Goal: Task Accomplishment & Management: Use online tool/utility

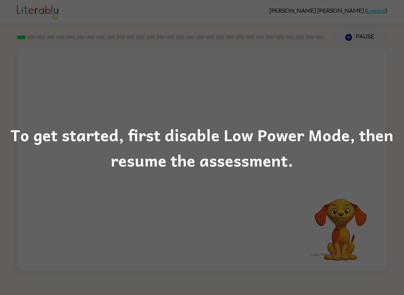
click at [329, 208] on div "To get started, first disable Low Power Mode, then resume the assessment." at bounding box center [202, 147] width 404 height 295
click at [300, 156] on div "To get started, first disable Low Power Mode, then resume the assessment." at bounding box center [202, 147] width 404 height 51
click at [348, 150] on div "To get started, first disable Low Power Mode, then resume the assessment." at bounding box center [202, 147] width 404 height 51
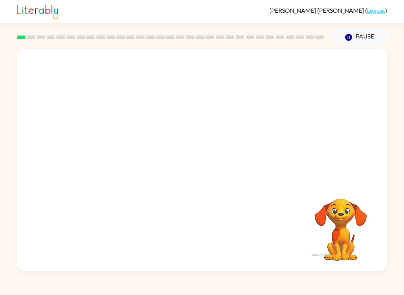
scroll to position [0, 0]
click at [128, 254] on div "Your browser must support playing .mp4 files to use Literably. Please try using…" at bounding box center [202, 160] width 370 height 222
click at [230, 147] on video "Your browser must support playing .mp4 files to use Literably. Please try using…" at bounding box center [202, 116] width 370 height 134
click at [223, 154] on div at bounding box center [202, 163] width 48 height 27
click at [206, 162] on icon "button" at bounding box center [202, 163] width 13 height 13
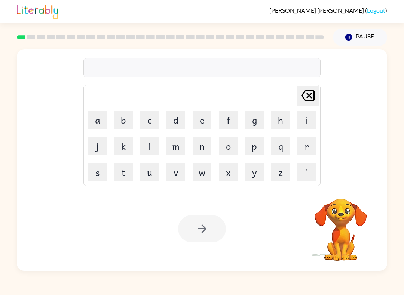
click at [128, 118] on button "b" at bounding box center [123, 120] width 19 height 19
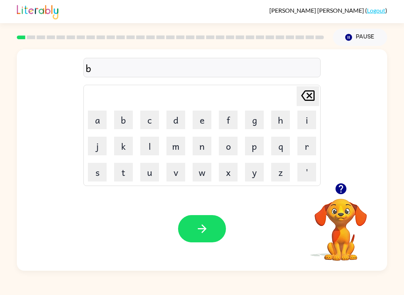
click at [234, 142] on button "o" at bounding box center [228, 146] width 19 height 19
click at [304, 149] on button "r" at bounding box center [306, 146] width 19 height 19
click at [175, 121] on button "d" at bounding box center [175, 120] width 19 height 19
click at [196, 119] on button "e" at bounding box center [202, 120] width 19 height 19
click at [304, 148] on button "r" at bounding box center [306, 146] width 19 height 19
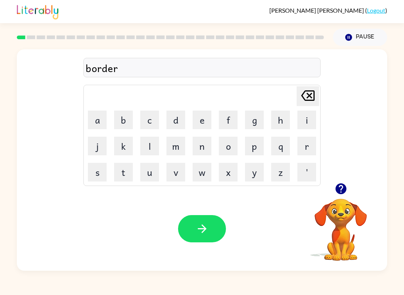
click at [208, 232] on icon "button" at bounding box center [202, 229] width 13 height 13
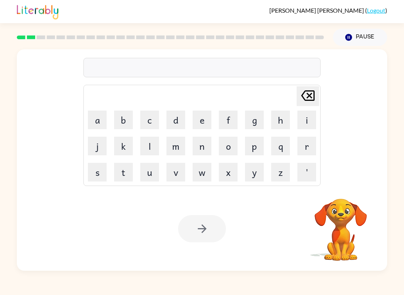
click at [306, 148] on button "r" at bounding box center [306, 146] width 19 height 19
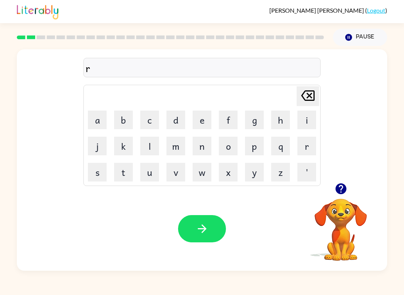
click at [230, 147] on button "o" at bounding box center [228, 146] width 19 height 19
click at [153, 173] on button "u" at bounding box center [149, 172] width 19 height 19
click at [202, 151] on button "n" at bounding box center [202, 146] width 19 height 19
click at [197, 228] on icon "button" at bounding box center [202, 229] width 13 height 13
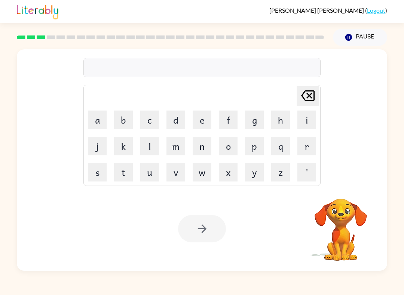
click at [176, 147] on button "m" at bounding box center [175, 146] width 19 height 19
click at [99, 122] on button "a" at bounding box center [97, 120] width 19 height 19
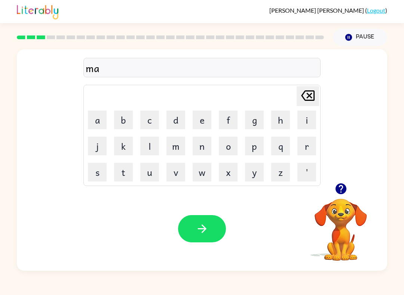
click at [147, 120] on button "c" at bounding box center [149, 120] width 19 height 19
click at [310, 121] on button "i" at bounding box center [306, 120] width 19 height 19
click at [202, 147] on button "n" at bounding box center [202, 146] width 19 height 19
click at [204, 225] on icon "button" at bounding box center [202, 229] width 13 height 13
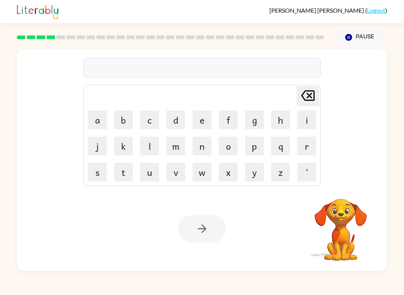
click at [185, 246] on div "Your browser must support playing .mp4 files to use Literably. Please try using…" at bounding box center [202, 229] width 370 height 84
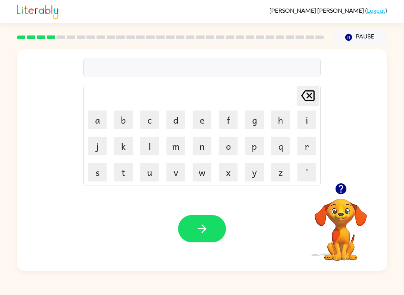
click at [333, 226] on video "Your browser must support playing .mp4 files to use Literably. Please try using…" at bounding box center [340, 224] width 75 height 75
click at [332, 208] on video "Your browser must support playing .mp4 files to use Literably. Please try using…" at bounding box center [340, 224] width 75 height 75
click at [347, 217] on video "Your browser must support playing .mp4 files to use Literably. Please try using…" at bounding box center [340, 224] width 75 height 75
click at [334, 234] on video "Your browser must support playing .mp4 files to use Literably. Please try using…" at bounding box center [340, 224] width 75 height 75
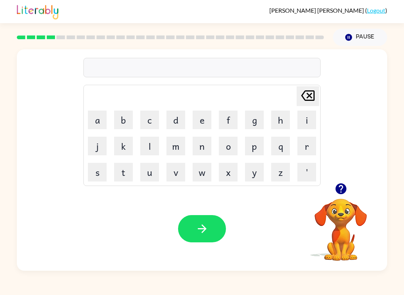
click at [334, 221] on video "Your browser must support playing .mp4 files to use Literably. Please try using…" at bounding box center [340, 224] width 75 height 75
click at [333, 221] on video "Your browser must support playing .mp4 files to use Literably. Please try using…" at bounding box center [340, 224] width 75 height 75
click at [348, 212] on video "Your browser must support playing .mp4 files to use Literably. Please try using…" at bounding box center [340, 224] width 75 height 75
click at [344, 205] on video "Your browser must support playing .mp4 files to use Literably. Please try using…" at bounding box center [340, 224] width 75 height 75
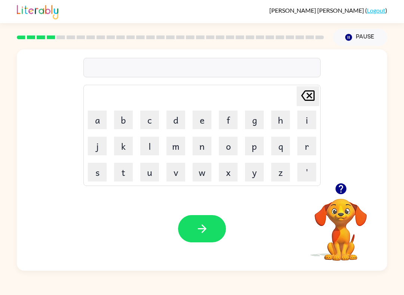
click at [344, 205] on video "Your browser must support playing .mp4 files to use Literably. Please try using…" at bounding box center [340, 224] width 75 height 75
click at [349, 211] on video "Your browser must support playing .mp4 files to use Literably. Please try using…" at bounding box center [340, 224] width 75 height 75
click at [348, 204] on video "Your browser must support playing .mp4 files to use Literably. Please try using…" at bounding box center [340, 224] width 75 height 75
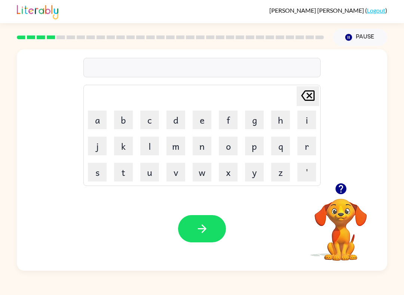
click at [346, 192] on icon "button" at bounding box center [340, 189] width 13 height 13
click at [111, 164] on td "t" at bounding box center [123, 172] width 25 height 25
click at [120, 174] on button "t" at bounding box center [123, 172] width 19 height 19
click at [308, 147] on button "r" at bounding box center [306, 146] width 19 height 19
click at [310, 122] on button "i" at bounding box center [306, 120] width 19 height 19
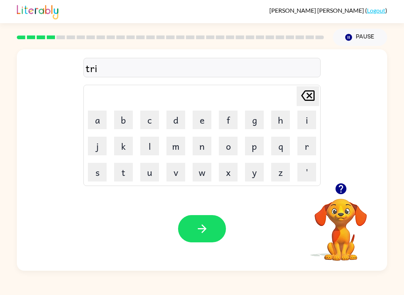
click at [199, 147] on button "n" at bounding box center [202, 146] width 19 height 19
click at [205, 232] on icon "button" at bounding box center [202, 229] width 13 height 13
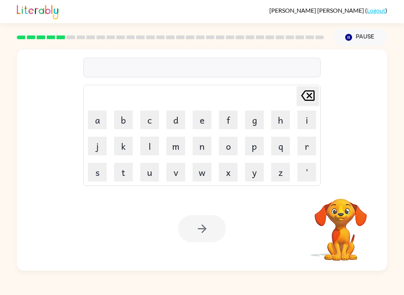
click at [340, 208] on video "Your browser must support playing .mp4 files to use Literably. Please try using…" at bounding box center [340, 224] width 75 height 75
click at [181, 117] on button "d" at bounding box center [175, 120] width 19 height 19
click at [199, 111] on button "e" at bounding box center [202, 120] width 19 height 19
click at [227, 117] on button "f" at bounding box center [228, 120] width 19 height 19
click at [202, 116] on button "e" at bounding box center [202, 120] width 19 height 19
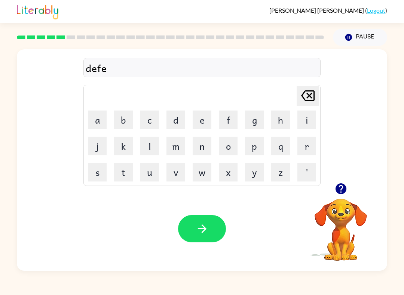
click at [205, 149] on button "n" at bounding box center [202, 146] width 19 height 19
click at [129, 116] on button "b" at bounding box center [123, 120] width 19 height 19
click at [312, 91] on icon at bounding box center [307, 96] width 13 height 10
click at [92, 168] on button "s" at bounding box center [97, 172] width 19 height 19
click at [307, 119] on button "i" at bounding box center [306, 120] width 19 height 19
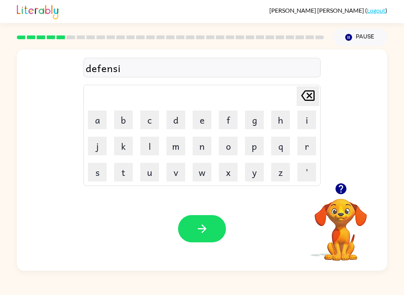
click at [231, 116] on button "f" at bounding box center [228, 120] width 19 height 19
click at [219, 216] on div at bounding box center [202, 228] width 48 height 27
click at [198, 241] on button "button" at bounding box center [202, 228] width 48 height 27
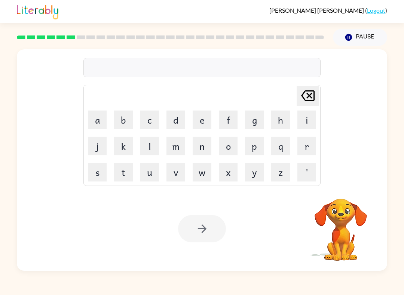
click at [177, 126] on button "d" at bounding box center [175, 120] width 19 height 19
click at [303, 99] on icon "[PERSON_NAME] last character input" at bounding box center [308, 96] width 18 height 18
click at [184, 170] on button "v" at bounding box center [175, 172] width 19 height 19
click at [103, 126] on button "a" at bounding box center [97, 120] width 19 height 19
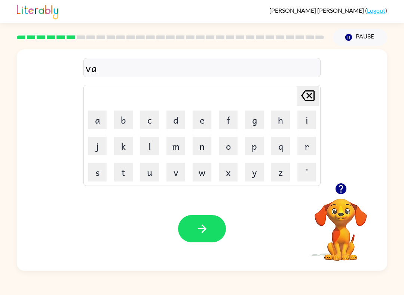
click at [149, 127] on button "c" at bounding box center [149, 120] width 19 height 19
click at [96, 128] on button "a" at bounding box center [97, 120] width 19 height 19
click at [154, 125] on button "c" at bounding box center [149, 120] width 19 height 19
click at [309, 118] on button "i" at bounding box center [306, 120] width 19 height 19
click at [229, 150] on button "o" at bounding box center [228, 146] width 19 height 19
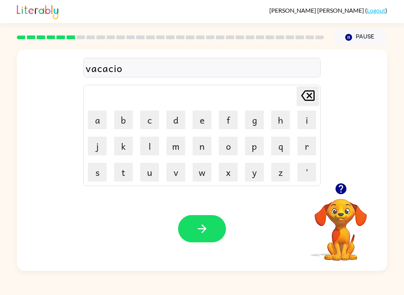
click at [147, 181] on button "u" at bounding box center [149, 172] width 19 height 19
click at [308, 95] on icon "[PERSON_NAME] last character input" at bounding box center [308, 96] width 18 height 18
click at [201, 144] on button "n" at bounding box center [202, 146] width 19 height 19
click at [194, 223] on button "button" at bounding box center [202, 228] width 48 height 27
click at [207, 233] on div at bounding box center [202, 228] width 48 height 27
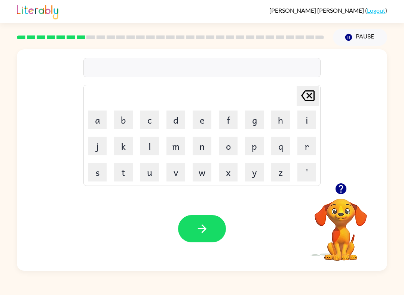
click at [256, 144] on button "p" at bounding box center [254, 146] width 19 height 19
click at [231, 140] on button "o" at bounding box center [228, 146] width 19 height 19
click at [178, 120] on button "d" at bounding box center [175, 120] width 19 height 19
click at [156, 148] on button "l" at bounding box center [149, 146] width 19 height 19
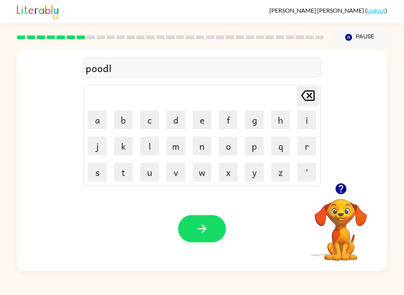
click at [199, 117] on button "e" at bounding box center [202, 120] width 19 height 19
click at [211, 227] on button "button" at bounding box center [202, 228] width 48 height 27
click at [180, 150] on button "m" at bounding box center [175, 146] width 19 height 19
click at [305, 116] on button "i" at bounding box center [306, 120] width 19 height 19
click at [311, 144] on button "r" at bounding box center [306, 146] width 19 height 19
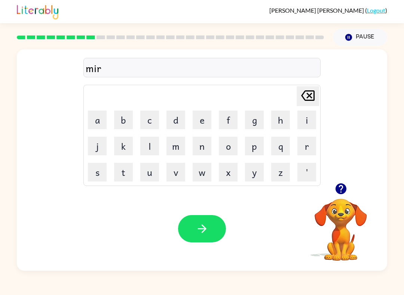
click at [304, 119] on button "i" at bounding box center [306, 120] width 19 height 19
click at [150, 120] on button "c" at bounding box center [149, 120] width 19 height 19
click at [97, 121] on button "a" at bounding box center [97, 120] width 19 height 19
click at [147, 144] on button "l" at bounding box center [149, 146] width 19 height 19
click at [211, 241] on button "button" at bounding box center [202, 228] width 48 height 27
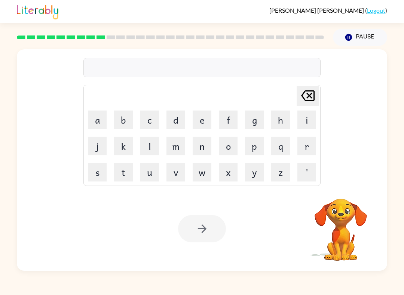
click at [174, 150] on button "m" at bounding box center [175, 146] width 19 height 19
click at [312, 115] on button "i" at bounding box center [306, 120] width 19 height 19
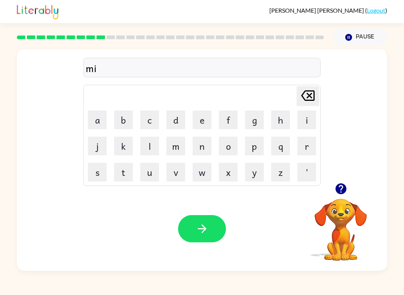
click at [208, 147] on button "n" at bounding box center [202, 146] width 19 height 19
click at [174, 152] on button "m" at bounding box center [175, 146] width 19 height 19
click at [236, 153] on button "o" at bounding box center [228, 146] width 19 height 19
click at [309, 148] on button "r" at bounding box center [306, 146] width 19 height 19
click at [205, 149] on button "n" at bounding box center [202, 146] width 19 height 19
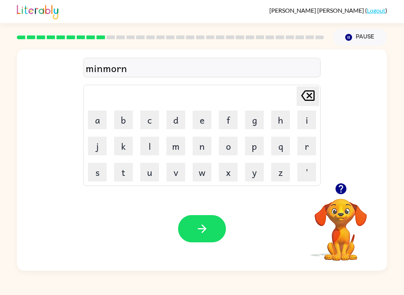
click at [304, 114] on button "i" at bounding box center [306, 120] width 19 height 19
click at [252, 123] on button "g" at bounding box center [254, 120] width 19 height 19
click at [196, 214] on div "Your browser must support playing .mp4 files to use Literably. Please try using…" at bounding box center [202, 229] width 370 height 84
click at [203, 230] on icon "button" at bounding box center [202, 229] width 13 height 13
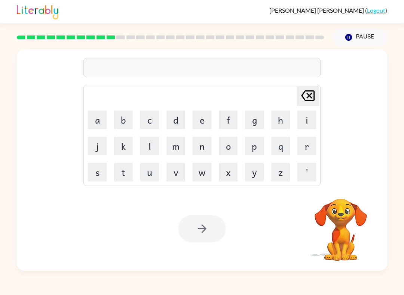
click at [182, 119] on button "d" at bounding box center [175, 120] width 19 height 19
click at [306, 119] on button "i" at bounding box center [306, 120] width 19 height 19
click at [101, 171] on button "s" at bounding box center [97, 172] width 19 height 19
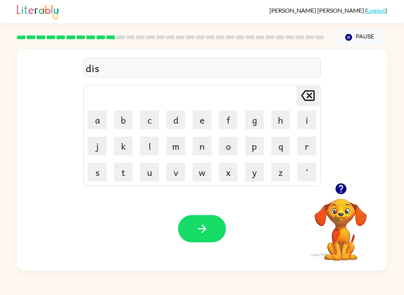
click at [118, 173] on button "t" at bounding box center [123, 172] width 19 height 19
click at [309, 147] on button "r" at bounding box center [306, 146] width 19 height 19
click at [155, 177] on button "u" at bounding box center [149, 172] width 19 height 19
click at [92, 172] on button "s" at bounding box center [97, 172] width 19 height 19
click at [123, 172] on button "t" at bounding box center [123, 172] width 19 height 19
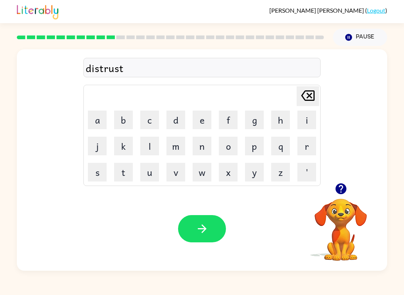
click at [202, 232] on icon "button" at bounding box center [202, 229] width 13 height 13
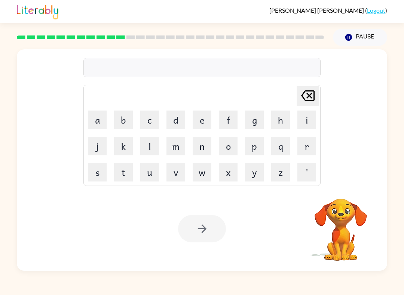
click at [314, 146] on button "r" at bounding box center [306, 146] width 19 height 19
click at [237, 150] on button "o" at bounding box center [228, 146] width 19 height 19
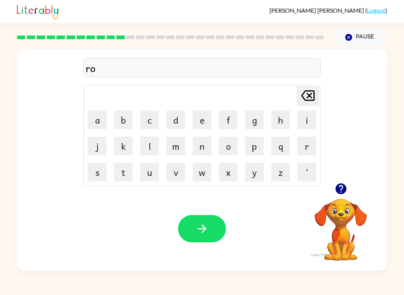
click at [173, 117] on button "d" at bounding box center [175, 120] width 19 height 19
click at [193, 120] on button "e" at bounding box center [202, 120] width 19 height 19
click at [199, 220] on button "button" at bounding box center [202, 228] width 48 height 27
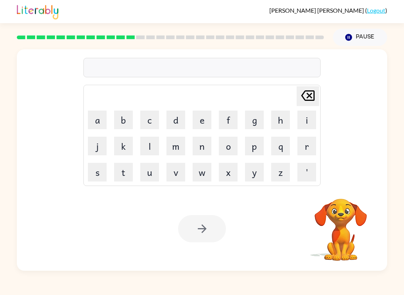
click at [152, 172] on button "u" at bounding box center [149, 172] width 19 height 19
click at [259, 146] on button "p" at bounding box center [254, 146] width 19 height 19
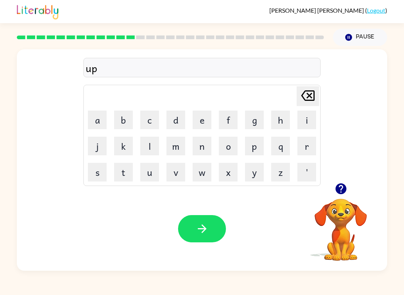
click at [245, 119] on button "g" at bounding box center [254, 120] width 19 height 19
click at [305, 154] on button "r" at bounding box center [306, 146] width 19 height 19
click at [307, 95] on icon "[PERSON_NAME] last character input" at bounding box center [308, 96] width 18 height 18
click at [297, 145] on button "r" at bounding box center [306, 146] width 19 height 19
click at [95, 122] on button "a" at bounding box center [97, 120] width 19 height 19
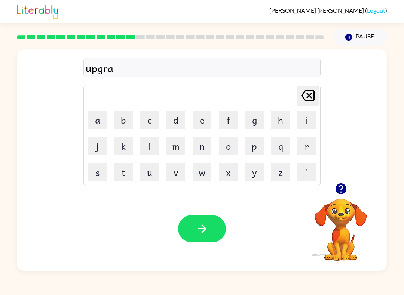
click at [172, 114] on button "d" at bounding box center [175, 120] width 19 height 19
click at [195, 114] on button "e" at bounding box center [202, 120] width 19 height 19
click at [207, 216] on button "button" at bounding box center [202, 228] width 48 height 27
click at [206, 228] on div at bounding box center [202, 228] width 48 height 27
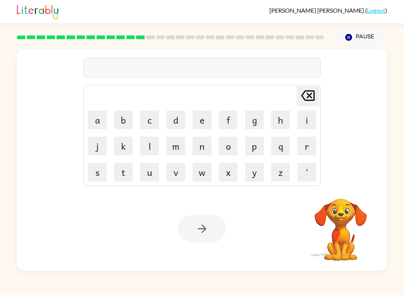
click at [171, 150] on button "m" at bounding box center [175, 146] width 19 height 19
click at [100, 122] on button "a" at bounding box center [97, 120] width 19 height 19
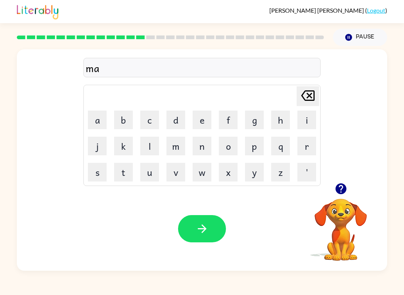
click at [173, 122] on button "d" at bounding box center [175, 120] width 19 height 19
click at [205, 123] on button "e" at bounding box center [202, 120] width 19 height 19
click at [95, 166] on button "s" at bounding box center [97, 172] width 19 height 19
click at [98, 171] on button "s" at bounding box center [97, 172] width 19 height 19
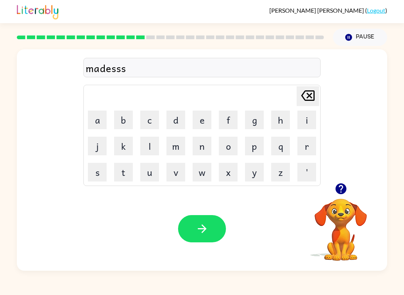
click at [310, 95] on icon at bounding box center [307, 96] width 13 height 10
click at [186, 231] on button "button" at bounding box center [202, 228] width 48 height 27
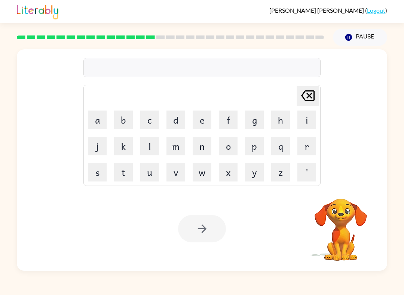
click at [123, 122] on button "b" at bounding box center [123, 120] width 19 height 19
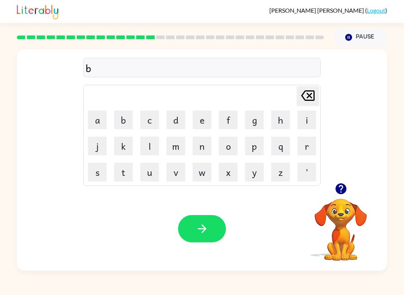
click at [236, 144] on button "o" at bounding box center [228, 146] width 19 height 19
click at [145, 181] on button "u" at bounding box center [149, 172] width 19 height 19
click at [204, 153] on button "n" at bounding box center [202, 146] width 19 height 19
click at [203, 126] on button "e" at bounding box center [202, 120] width 19 height 19
click at [98, 178] on button "s" at bounding box center [97, 172] width 19 height 19
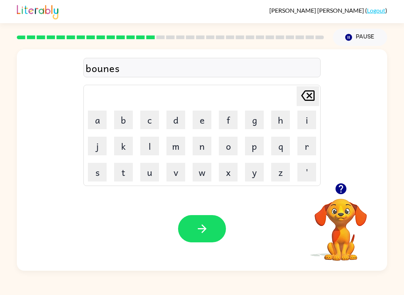
click at [98, 178] on button "s" at bounding box center [97, 172] width 19 height 19
click at [205, 228] on icon "button" at bounding box center [201, 229] width 9 height 9
click at [340, 187] on icon "button" at bounding box center [340, 189] width 13 height 13
click at [340, 187] on div "[PERSON_NAME] last character input a b c d e f g h i j k l m n o p q r s t u v …" at bounding box center [202, 160] width 370 height 222
click at [99, 173] on button "s" at bounding box center [97, 172] width 19 height 19
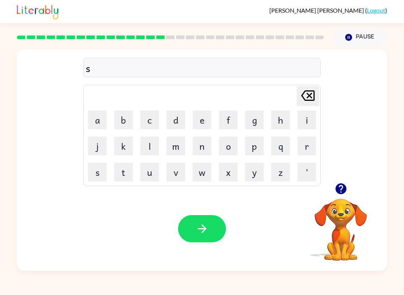
click at [193, 181] on button "w" at bounding box center [202, 172] width 19 height 19
click at [232, 148] on button "o" at bounding box center [228, 146] width 19 height 19
click at [313, 148] on button "r" at bounding box center [306, 146] width 19 height 19
click at [312, 147] on button "r" at bounding box center [306, 146] width 19 height 19
click at [306, 95] on icon "[PERSON_NAME] last character input" at bounding box center [308, 96] width 18 height 18
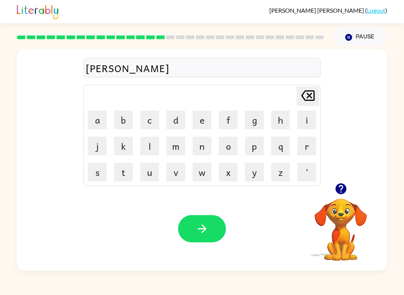
click at [204, 178] on button "w" at bounding box center [202, 172] width 19 height 19
click at [300, 106] on div "[PERSON_NAME] last character input" at bounding box center [308, 96] width 18 height 19
click at [169, 144] on button "m" at bounding box center [175, 146] width 19 height 19
click at [191, 223] on button "button" at bounding box center [202, 228] width 48 height 27
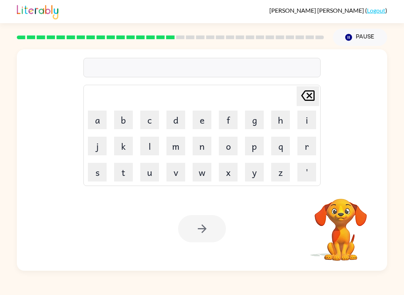
click at [301, 145] on button "r" at bounding box center [306, 146] width 19 height 19
click at [94, 128] on button "a" at bounding box center [97, 120] width 19 height 19
click at [98, 175] on button "s" at bounding box center [97, 172] width 19 height 19
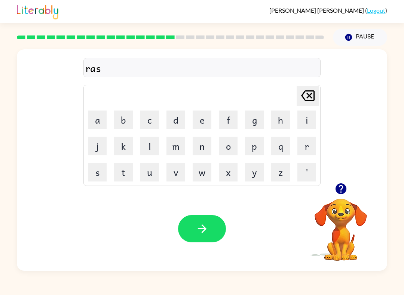
click at [307, 92] on icon "[PERSON_NAME] last character input" at bounding box center [308, 96] width 18 height 18
click at [175, 150] on button "m" at bounding box center [175, 146] width 19 height 19
click at [202, 224] on icon "button" at bounding box center [202, 229] width 13 height 13
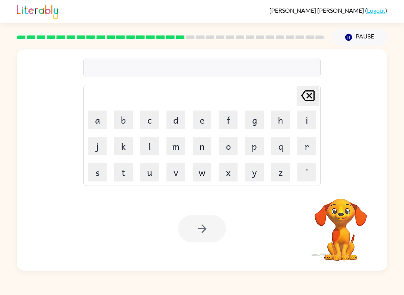
click at [328, 215] on video "Your browser must support playing .mp4 files to use Literably. Please try using…" at bounding box center [340, 224] width 75 height 75
click at [129, 121] on button "b" at bounding box center [123, 120] width 19 height 19
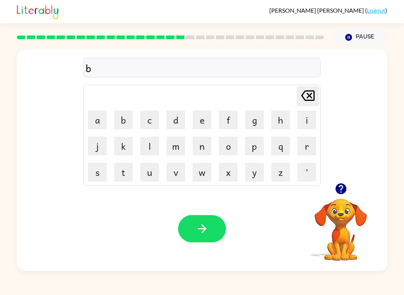
click at [306, 142] on button "r" at bounding box center [306, 146] width 19 height 19
click at [305, 117] on button "i" at bounding box center [306, 120] width 19 height 19
click at [197, 142] on button "n" at bounding box center [202, 146] width 19 height 19
click at [310, 120] on button "i" at bounding box center [306, 120] width 19 height 19
click at [250, 117] on button "g" at bounding box center [254, 120] width 19 height 19
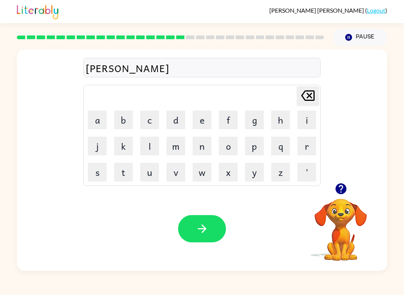
click at [190, 224] on button "button" at bounding box center [202, 228] width 48 height 27
click at [303, 146] on button "r" at bounding box center [306, 146] width 19 height 19
click at [206, 123] on button "e" at bounding box center [202, 120] width 19 height 19
click at [103, 180] on button "s" at bounding box center [97, 172] width 19 height 19
click at [143, 181] on button "u" at bounding box center [149, 172] width 19 height 19
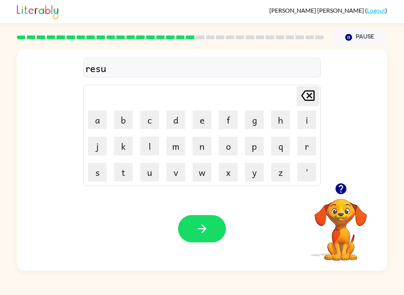
click at [208, 113] on button "e" at bounding box center [202, 120] width 19 height 19
click at [98, 165] on button "s" at bounding box center [97, 172] width 19 height 19
click at [120, 171] on button "t" at bounding box center [123, 172] width 19 height 19
click at [209, 225] on button "button" at bounding box center [202, 228] width 48 height 27
click at [92, 122] on button "a" at bounding box center [97, 120] width 19 height 19
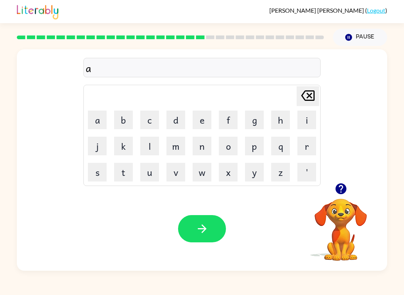
click at [311, 150] on button "r" at bounding box center [306, 146] width 19 height 19
click at [151, 123] on button "c" at bounding box center [149, 120] width 19 height 19
click at [285, 114] on button "h" at bounding box center [280, 120] width 19 height 19
click at [150, 177] on button "u" at bounding box center [149, 172] width 19 height 19
click at [196, 121] on button "e" at bounding box center [202, 120] width 19 height 19
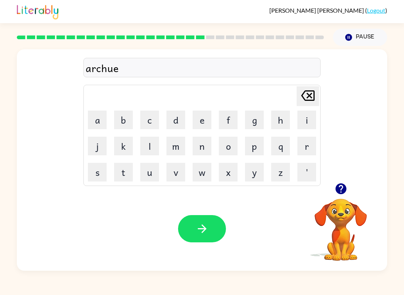
click at [209, 229] on button "button" at bounding box center [202, 228] width 48 height 27
click at [226, 123] on button "f" at bounding box center [228, 120] width 19 height 19
click at [228, 145] on button "o" at bounding box center [228, 146] width 19 height 19
click at [151, 150] on button "l" at bounding box center [149, 146] width 19 height 19
click at [153, 150] on button "l" at bounding box center [149, 146] width 19 height 19
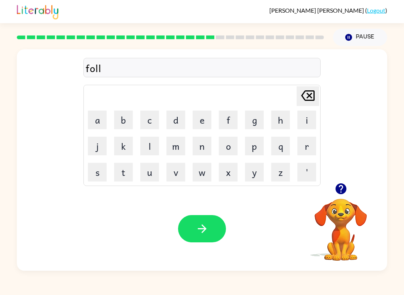
click at [237, 153] on button "o" at bounding box center [228, 146] width 19 height 19
click at [200, 177] on button "w" at bounding box center [202, 172] width 19 height 19
click at [201, 237] on button "button" at bounding box center [202, 228] width 48 height 27
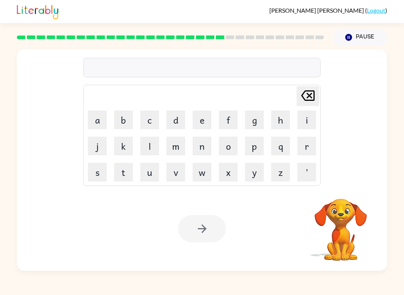
click at [95, 178] on button "s" at bounding box center [97, 172] width 19 height 19
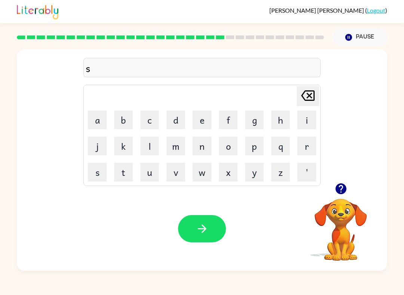
click at [205, 122] on button "e" at bounding box center [202, 120] width 19 height 19
click at [258, 151] on button "p" at bounding box center [254, 146] width 19 height 19
click at [128, 121] on button "b" at bounding box center [123, 120] width 19 height 19
click at [305, 90] on icon "[PERSON_NAME] last character input" at bounding box center [308, 96] width 18 height 18
click at [196, 117] on button "e" at bounding box center [202, 120] width 19 height 19
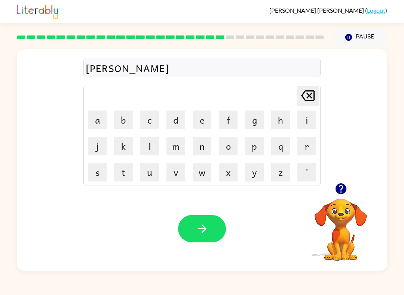
click at [120, 173] on button "t" at bounding box center [123, 172] width 19 height 19
click at [313, 120] on button "i" at bounding box center [306, 120] width 19 height 19
click at [204, 123] on button "e" at bounding box center [202, 120] width 19 height 19
click at [191, 219] on button "button" at bounding box center [202, 228] width 48 height 27
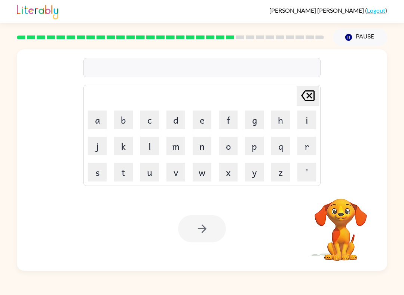
click at [89, 181] on button "s" at bounding box center [97, 172] width 19 height 19
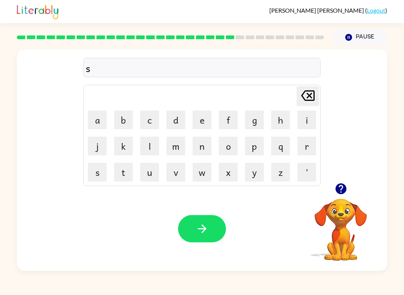
click at [156, 173] on button "u" at bounding box center [149, 172] width 19 height 19
click at [102, 181] on button "s" at bounding box center [97, 172] width 19 height 19
click at [128, 172] on button "t" at bounding box center [123, 172] width 19 height 19
click at [201, 123] on button "e" at bounding box center [202, 120] width 19 height 19
click at [308, 126] on button "i" at bounding box center [306, 120] width 19 height 19
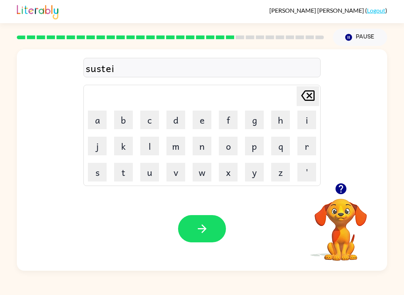
click at [174, 173] on button "v" at bounding box center [175, 172] width 19 height 19
click at [318, 93] on button "[PERSON_NAME] last character input" at bounding box center [308, 96] width 22 height 20
click at [155, 168] on button "u" at bounding box center [149, 172] width 19 height 19
click at [307, 91] on icon at bounding box center [307, 96] width 13 height 10
click at [208, 153] on button "n" at bounding box center [202, 146] width 19 height 19
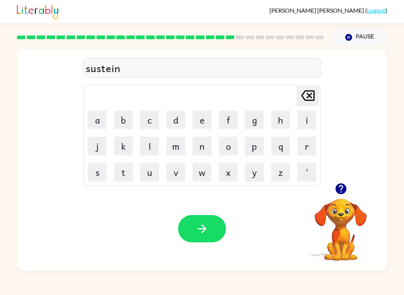
click at [210, 229] on button "button" at bounding box center [202, 228] width 48 height 27
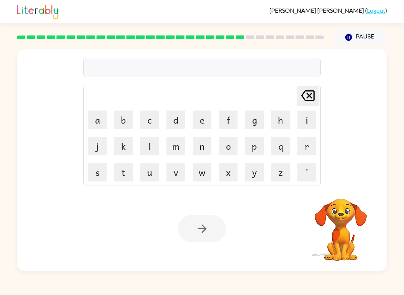
click at [234, 125] on button "f" at bounding box center [228, 120] width 19 height 19
click at [226, 150] on button "o" at bounding box center [228, 146] width 19 height 19
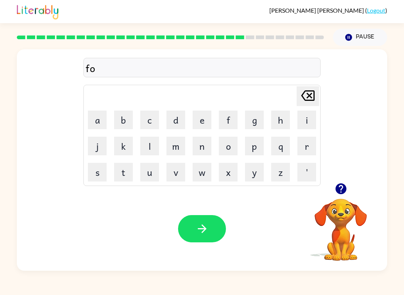
click at [309, 145] on button "r" at bounding box center [306, 146] width 19 height 19
click at [208, 175] on button "w" at bounding box center [202, 172] width 19 height 19
click at [198, 113] on button "e" at bounding box center [202, 120] width 19 height 19
click at [299, 145] on button "r" at bounding box center [306, 146] width 19 height 19
click at [191, 221] on button "button" at bounding box center [202, 228] width 48 height 27
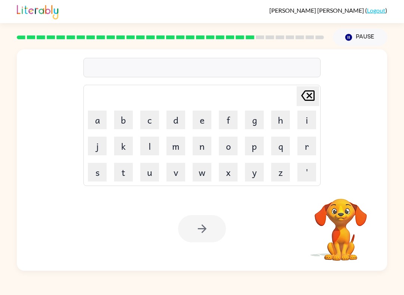
click at [315, 148] on button "r" at bounding box center [306, 146] width 19 height 19
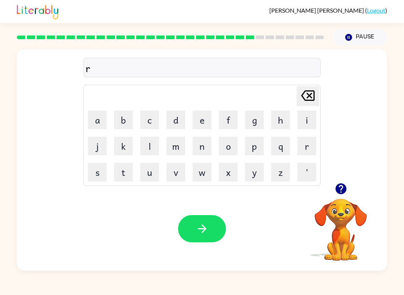
click at [198, 114] on button "e" at bounding box center [202, 120] width 19 height 19
click at [155, 146] on button "l" at bounding box center [149, 146] width 19 height 19
click at [200, 123] on button "e" at bounding box center [202, 120] width 19 height 19
click at [174, 119] on button "d" at bounding box center [175, 120] width 19 height 19
click at [198, 118] on button "e" at bounding box center [202, 120] width 19 height 19
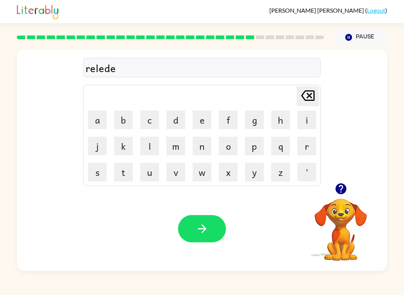
click at [124, 168] on button "t" at bounding box center [123, 172] width 19 height 19
click at [207, 238] on button "button" at bounding box center [202, 228] width 48 height 27
click at [257, 117] on button "g" at bounding box center [254, 120] width 19 height 19
click at [230, 146] on button "o" at bounding box center [228, 146] width 19 height 19
click at [122, 120] on button "b" at bounding box center [123, 120] width 19 height 19
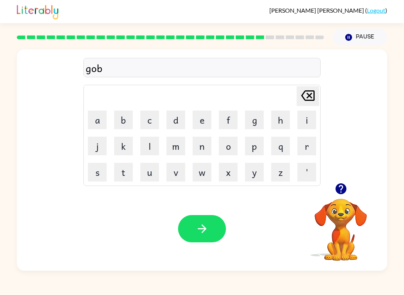
click at [152, 142] on button "l" at bounding box center [149, 146] width 19 height 19
click at [206, 126] on button "e" at bounding box center [202, 120] width 19 height 19
click at [202, 148] on button "n" at bounding box center [202, 146] width 19 height 19
click at [195, 220] on button "button" at bounding box center [202, 228] width 48 height 27
click at [210, 239] on button "button" at bounding box center [202, 228] width 48 height 27
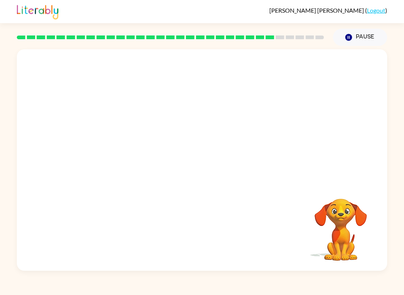
click at [341, 206] on video "Your browser must support playing .mp4 files to use Literably. Please try using…" at bounding box center [340, 224] width 75 height 75
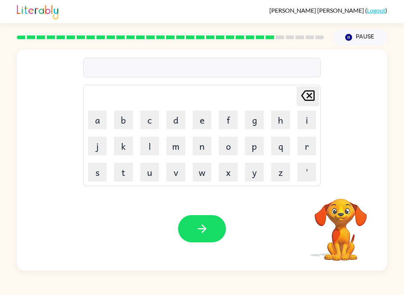
click at [337, 229] on video "Your browser must support playing .mp4 files to use Literably. Please try using…" at bounding box center [340, 224] width 75 height 75
click at [331, 205] on video "Your browser must support playing .mp4 files to use Literably. Please try using…" at bounding box center [340, 224] width 75 height 75
click at [147, 153] on button "l" at bounding box center [149, 146] width 19 height 19
click at [229, 144] on button "o" at bounding box center [228, 146] width 19 height 19
click at [184, 138] on button "m" at bounding box center [175, 146] width 19 height 19
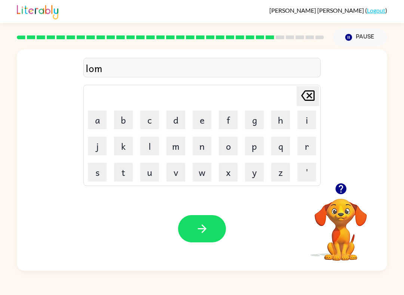
click at [118, 114] on button "b" at bounding box center [123, 120] width 19 height 19
click at [205, 119] on button "e" at bounding box center [202, 120] width 19 height 19
click at [297, 154] on td "r" at bounding box center [306, 146] width 25 height 25
click at [312, 150] on button "r" at bounding box center [306, 146] width 19 height 19
click at [94, 142] on button "j" at bounding box center [97, 146] width 19 height 19
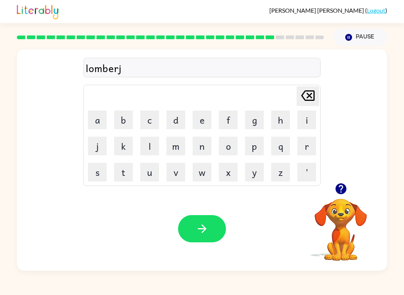
click at [93, 118] on button "a" at bounding box center [97, 120] width 19 height 19
click at [145, 117] on button "c" at bounding box center [149, 120] width 19 height 19
click at [121, 143] on button "k" at bounding box center [123, 146] width 19 height 19
click at [203, 218] on button "button" at bounding box center [202, 228] width 48 height 27
click at [284, 144] on button "q" at bounding box center [280, 146] width 19 height 19
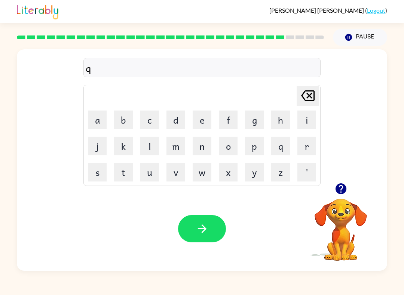
click at [307, 92] on icon at bounding box center [307, 96] width 13 height 10
click at [257, 145] on button "p" at bounding box center [254, 146] width 19 height 19
click at [300, 118] on button "i" at bounding box center [306, 120] width 19 height 19
click at [308, 148] on button "r" at bounding box center [306, 146] width 19 height 19
click at [106, 175] on button "s" at bounding box center [97, 172] width 19 height 19
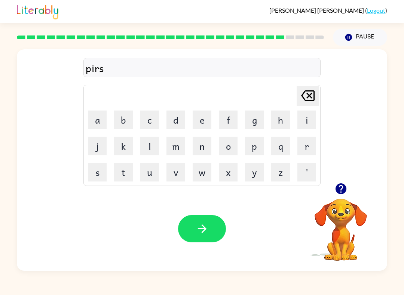
click at [205, 123] on button "e" at bounding box center [202, 120] width 19 height 19
click at [179, 252] on div "Your browser must support playing .mp4 files to use Literably. Please try using…" at bounding box center [202, 229] width 370 height 84
click at [199, 222] on button "button" at bounding box center [202, 228] width 48 height 27
click at [206, 256] on div "Your browser must support playing .mp4 files to use Literably. Please try using…" at bounding box center [202, 229] width 370 height 84
click at [132, 173] on button "t" at bounding box center [123, 172] width 19 height 19
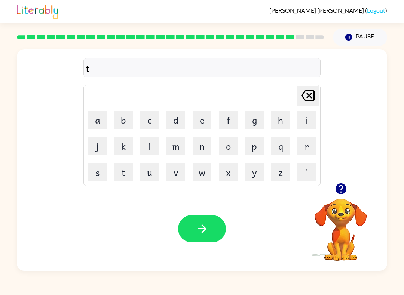
click at [306, 122] on button "i" at bounding box center [306, 120] width 19 height 19
click at [205, 150] on button "n" at bounding box center [202, 146] width 19 height 19
click at [206, 218] on button "button" at bounding box center [202, 228] width 48 height 27
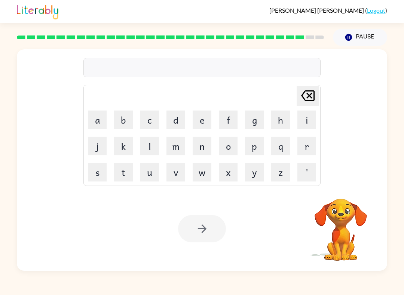
click at [98, 167] on button "s" at bounding box center [97, 172] width 19 height 19
click at [228, 146] on button "o" at bounding box center [228, 146] width 19 height 19
click at [208, 178] on button "w" at bounding box center [202, 172] width 19 height 19
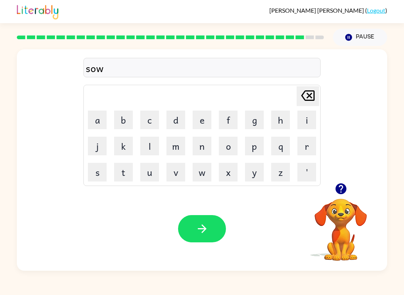
click at [206, 181] on button "w" at bounding box center [202, 172] width 19 height 19
click at [314, 103] on icon "[PERSON_NAME] last character input" at bounding box center [308, 96] width 18 height 18
click at [200, 116] on button "e" at bounding box center [202, 120] width 19 height 19
click at [304, 154] on button "r" at bounding box center [306, 146] width 19 height 19
click at [216, 228] on button "button" at bounding box center [202, 228] width 48 height 27
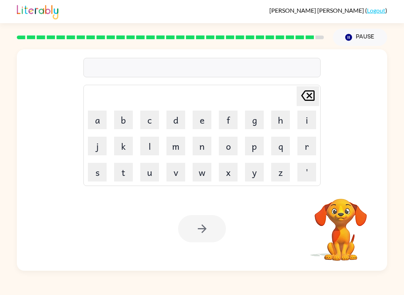
click at [147, 169] on button "u" at bounding box center [149, 172] width 19 height 19
click at [207, 148] on button "n" at bounding box center [202, 146] width 19 height 19
click at [96, 114] on button "a" at bounding box center [97, 120] width 19 height 19
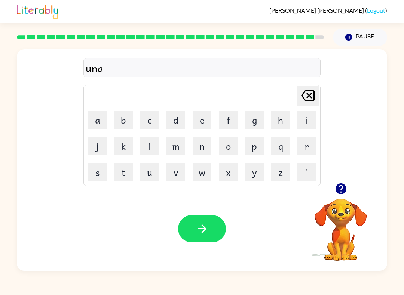
click at [223, 114] on button "f" at bounding box center [228, 120] width 19 height 19
click at [304, 155] on button "r" at bounding box center [306, 146] width 19 height 19
click at [315, 126] on button "i" at bounding box center [306, 120] width 19 height 19
click at [177, 120] on button "d" at bounding box center [175, 120] width 19 height 19
click at [198, 224] on icon "button" at bounding box center [202, 229] width 13 height 13
